Goal: Task Accomplishment & Management: Complete application form

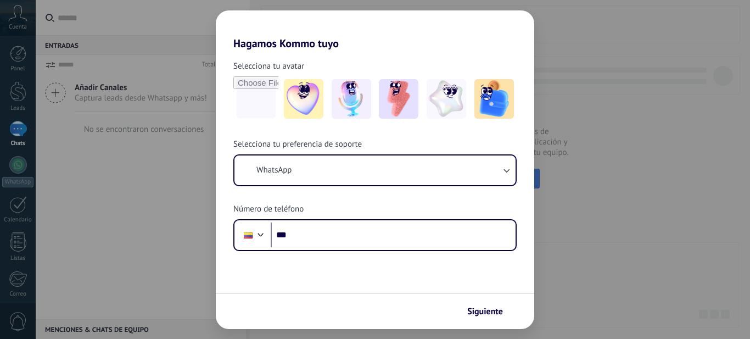
click at [580, 258] on div "Hagamos Kommo tuyo Selecciona tu avatar Selecciona tu preferencia de soporte Wh…" at bounding box center [375, 169] width 750 height 339
click at [511, 39] on h2 "Hagamos Kommo tuyo" at bounding box center [375, 30] width 318 height 40
click at [513, 25] on h2 "Hagamos Kommo tuyo" at bounding box center [375, 30] width 318 height 40
click at [501, 318] on button "Siguiente" at bounding box center [489, 311] width 55 height 19
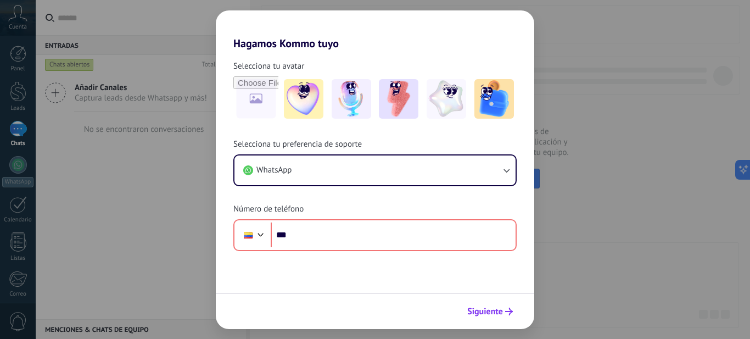
click at [479, 312] on span "Siguiente" at bounding box center [485, 311] width 36 height 8
click at [561, 222] on div "Hagamos Kommo tuyo Selecciona tu avatar Selecciona tu preferencia de soporte Wh…" at bounding box center [375, 169] width 750 height 339
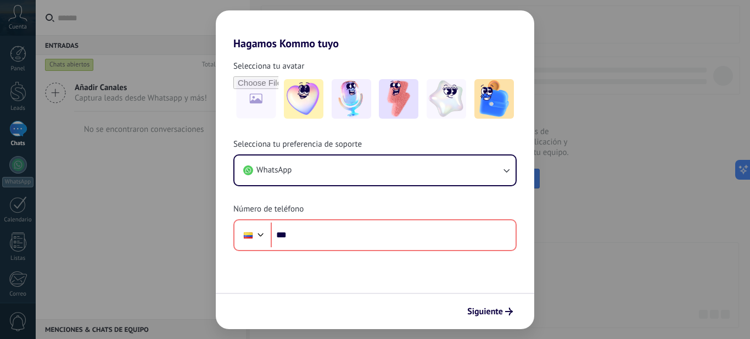
click at [561, 222] on div "Hagamos Kommo tuyo Selecciona tu avatar Selecciona tu preferencia de soporte Wh…" at bounding box center [375, 169] width 750 height 339
click at [487, 76] on div at bounding box center [493, 98] width 45 height 45
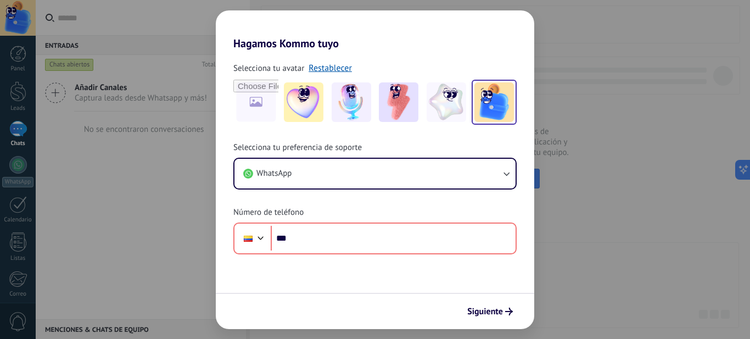
click at [509, 46] on h2 "Hagamos Kommo tuyo" at bounding box center [375, 30] width 318 height 40
click at [511, 46] on h2 "Hagamos Kommo tuyo" at bounding box center [375, 30] width 318 height 40
click at [342, 108] on img at bounding box center [351, 102] width 40 height 40
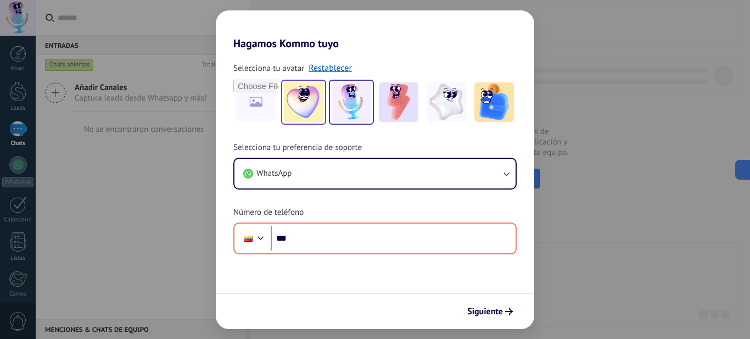
click at [314, 105] on img at bounding box center [304, 102] width 40 height 40
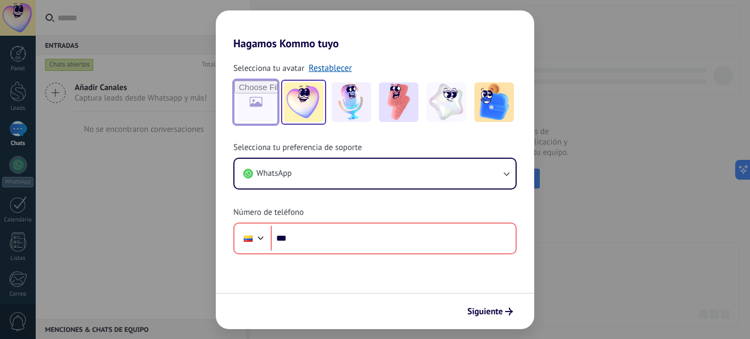
click at [244, 103] on input "file" at bounding box center [255, 102] width 43 height 43
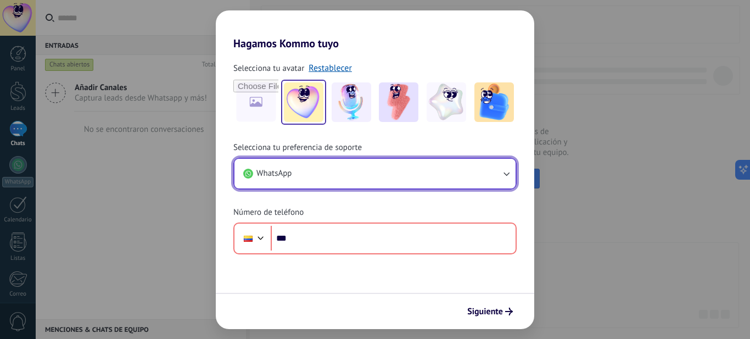
click at [417, 177] on button "WhatsApp" at bounding box center [374, 174] width 281 height 30
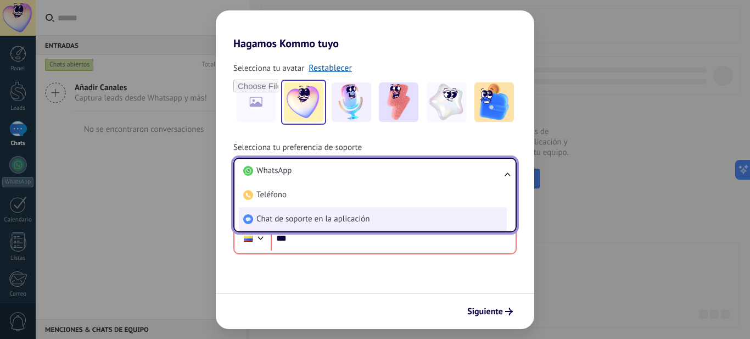
click at [310, 221] on span "Chat de soporte en la aplicación" at bounding box center [312, 218] width 113 height 11
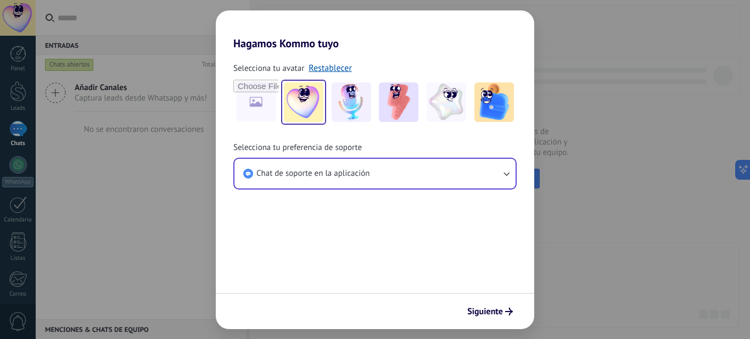
click at [374, 211] on form "Selecciona tu avatar Restablecer Selecciona tu preferencia de soporte Chat de s…" at bounding box center [375, 189] width 318 height 279
click at [497, 309] on span "Siguiente" at bounding box center [485, 311] width 36 height 8
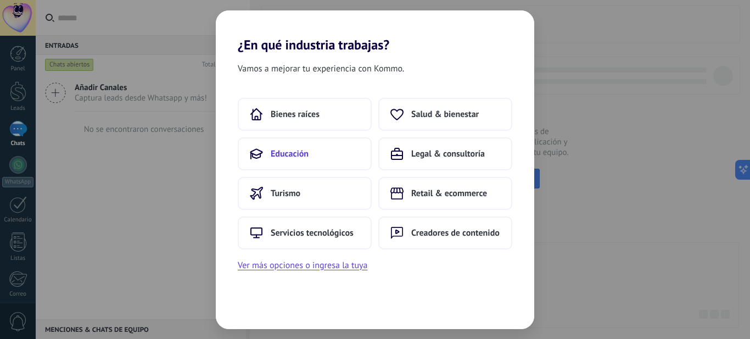
click at [320, 153] on button "Educación" at bounding box center [305, 153] width 134 height 33
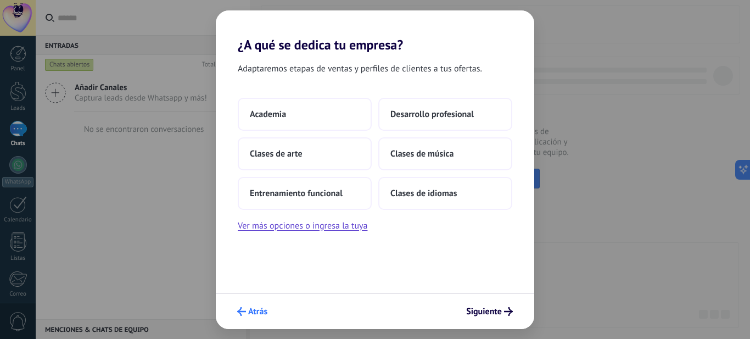
click at [265, 312] on span "Atrás" at bounding box center [257, 311] width 19 height 8
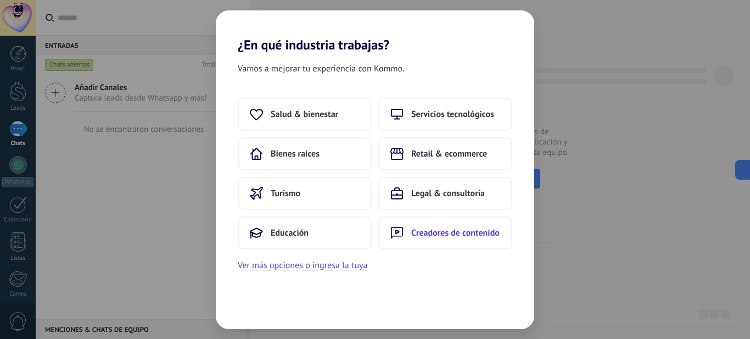
click at [435, 238] on span "Creadores de contenido" at bounding box center [455, 232] width 88 height 11
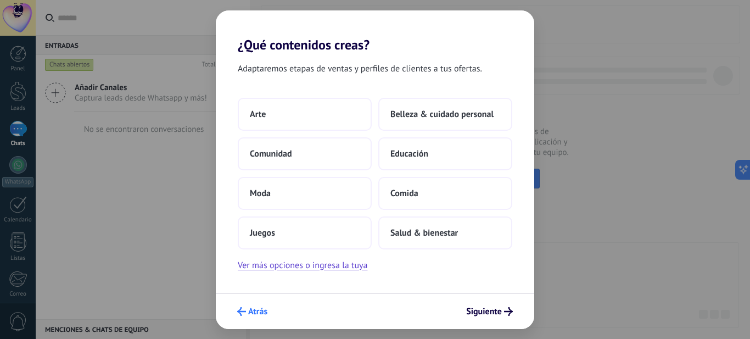
click at [246, 318] on button "Atrás" at bounding box center [252, 311] width 40 height 19
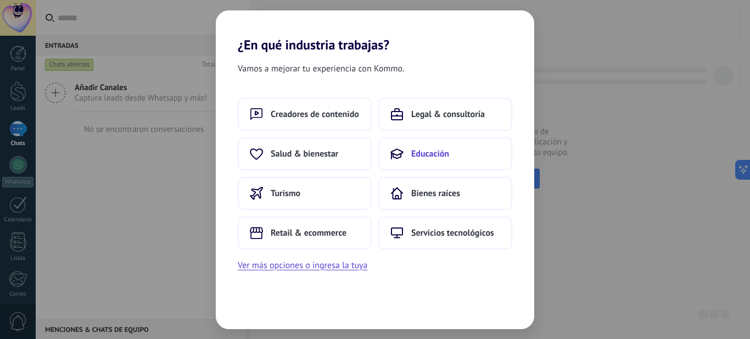
click at [438, 148] on span "Educación" at bounding box center [430, 153] width 38 height 11
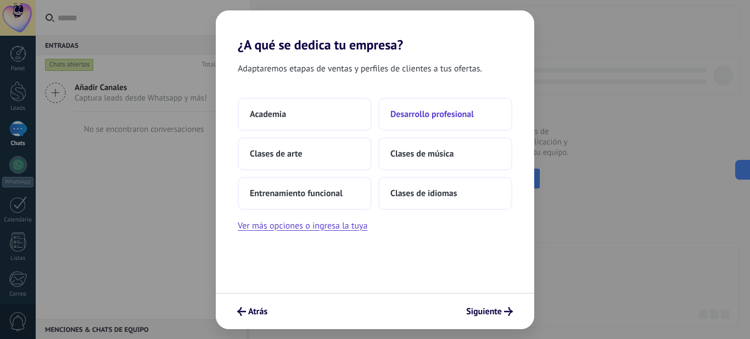
click at [431, 109] on span "Desarrollo profesional" at bounding box center [431, 114] width 83 height 11
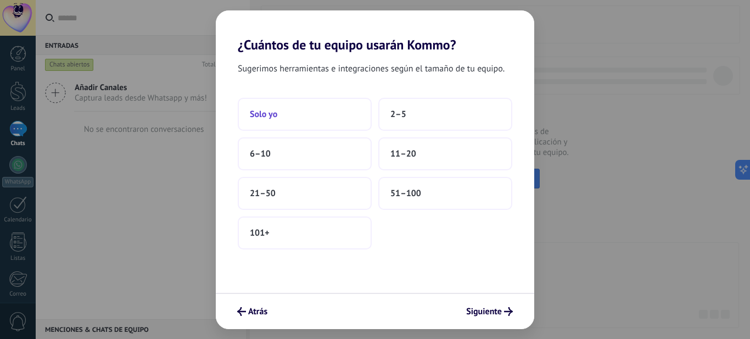
click at [260, 123] on button "Solo yo" at bounding box center [305, 114] width 134 height 33
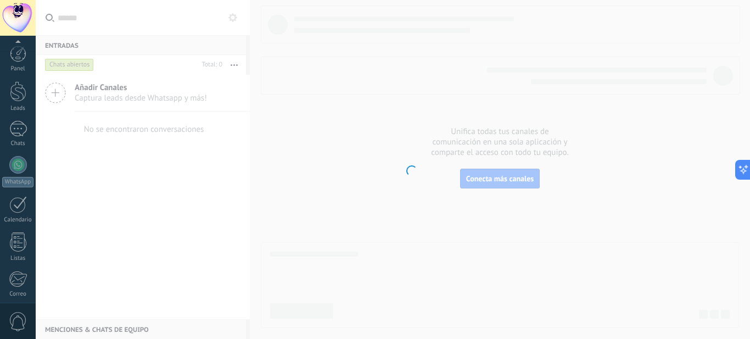
scroll to position [118, 0]
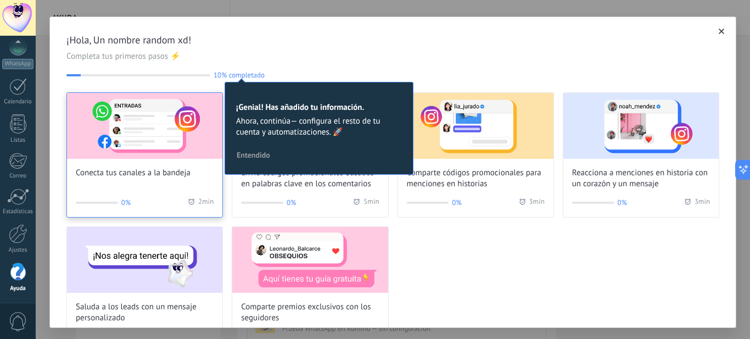
click at [153, 160] on div "Conecta tus canales a la bandeja" at bounding box center [144, 136] width 155 height 86
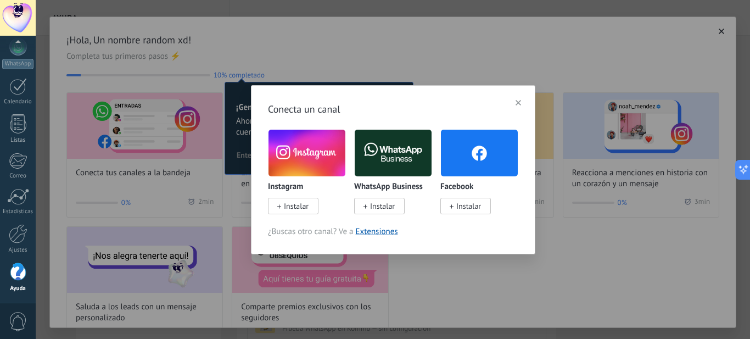
click at [301, 198] on span "Instalar" at bounding box center [293, 206] width 50 height 16
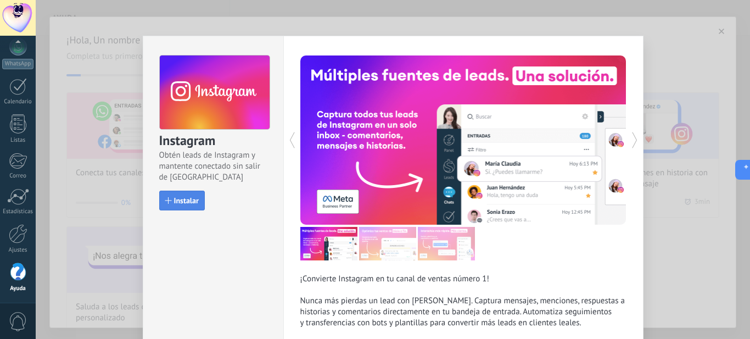
click at [178, 199] on span "Instalar" at bounding box center [186, 200] width 25 height 8
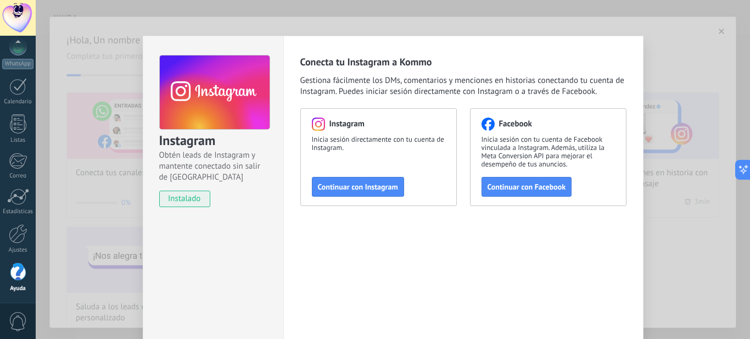
click at [297, 228] on div "Conecta tu Instagram a Kommo Gestiona fácilmente los DMs, comentarios y mencion…" at bounding box center [463, 199] width 360 height 327
click at [653, 191] on div "Instagram Obtén leads de Instagram y mantente conectado sin salir de Kommo inst…" at bounding box center [393, 169] width 714 height 339
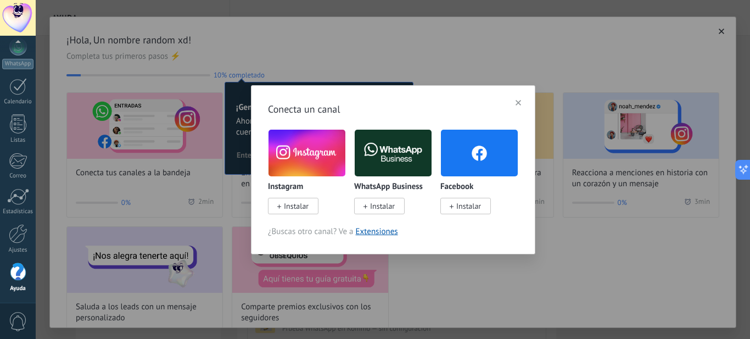
click at [311, 173] on img at bounding box center [306, 153] width 77 height 52
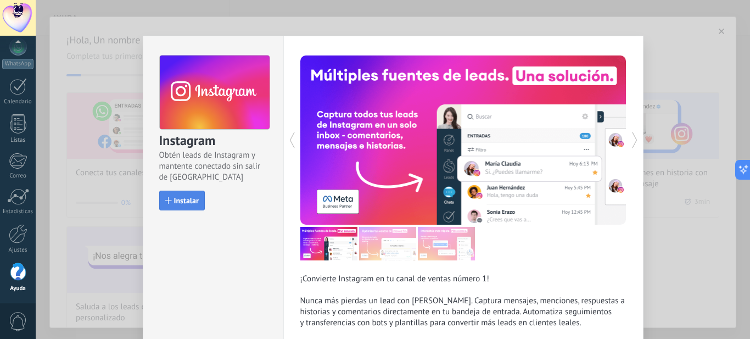
drag, startPoint x: 200, startPoint y: 190, endPoint x: 191, endPoint y: 198, distance: 11.7
click at [199, 190] on div "Instagram Obtén leads de Instagram y mantente conectado sin salir de Kommo Inst…" at bounding box center [213, 127] width 140 height 183
click at [185, 200] on span "Instalar" at bounding box center [186, 200] width 25 height 8
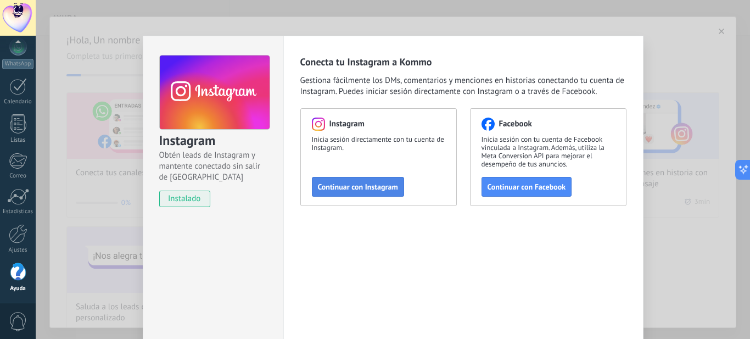
click at [334, 183] on span "Continuar con Instagram" at bounding box center [358, 187] width 80 height 8
